Goal: Task Accomplishment & Management: Complete application form

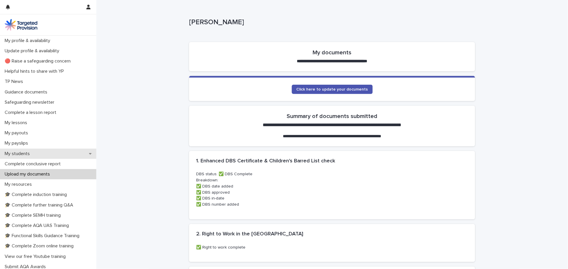
click at [22, 153] on p "My students" at bounding box center [18, 154] width 32 height 6
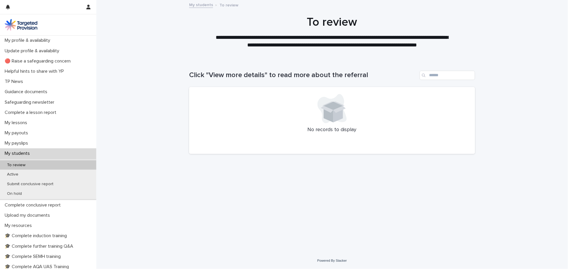
click at [22, 153] on p "My students" at bounding box center [18, 154] width 32 height 6
click at [20, 123] on p "My lessons" at bounding box center [16, 123] width 29 height 6
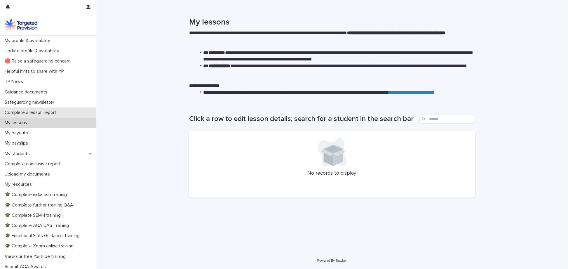
click at [43, 111] on p "Complete a lesson report" at bounding box center [31, 113] width 59 height 6
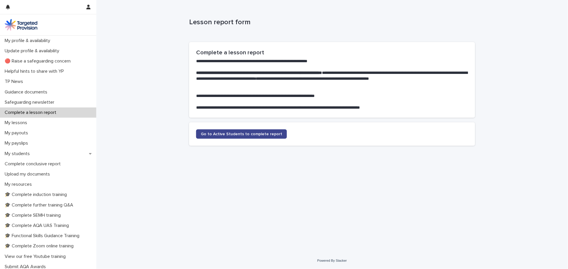
click at [251, 133] on span "Go to Active Students to complete report" at bounding box center [241, 134] width 81 height 4
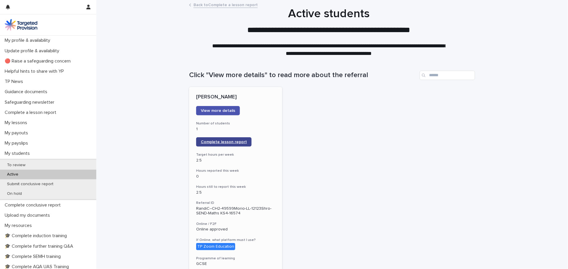
click at [232, 142] on span "Complete lesson report" at bounding box center [224, 142] width 46 height 4
